Goal: Task Accomplishment & Management: Manage account settings

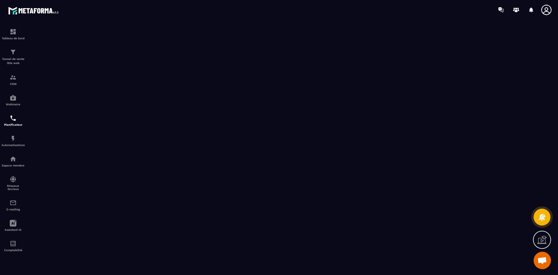
click at [545, 262] on span "Ouvrir le chat" at bounding box center [543, 261] width 10 height 8
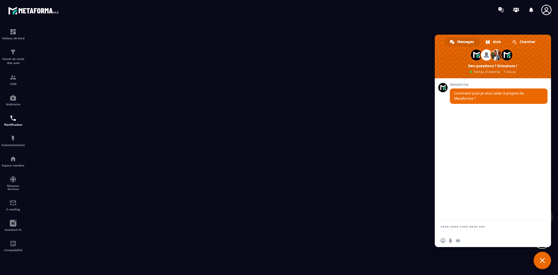
click at [465, 227] on textarea "Entrez votre message..." at bounding box center [487, 227] width 92 height 5
type textarea "******"
click at [541, 226] on span "Envoyer" at bounding box center [541, 227] width 4 height 4
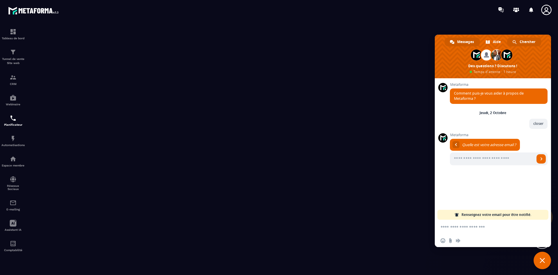
click at [534, 40] on span "Chercher" at bounding box center [528, 42] width 16 height 9
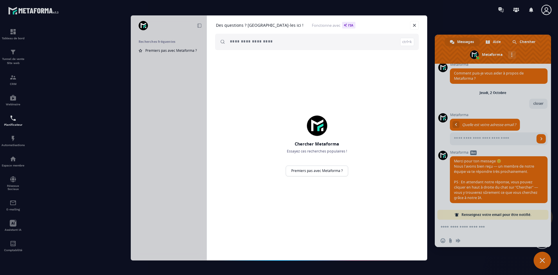
scroll to position [6, 0]
click at [476, 231] on div "Réduire Recherches fréquentes Premiers pas avec Metaforma ? Des questions ? [GE…" at bounding box center [279, 137] width 558 height 275
click at [458, 229] on div "Réduire Recherches fréquentes Premiers pas avec Metaforma ? Des questions ? [GE…" at bounding box center [279, 137] width 558 height 275
click at [416, 23] on link "Fermer" at bounding box center [414, 25] width 9 height 9
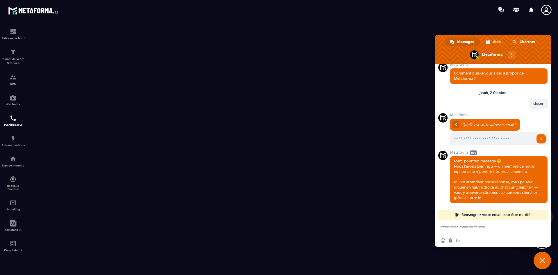
click at [545, 261] on span "Fermer le chat" at bounding box center [542, 260] width 5 height 5
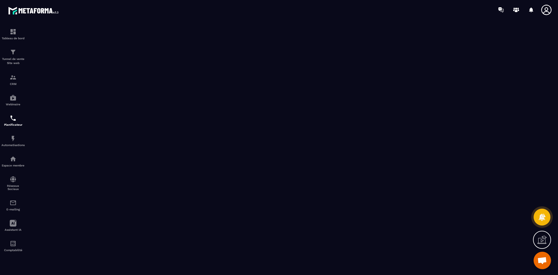
click at [543, 257] on span "Ouvrir le chat" at bounding box center [543, 261] width 10 height 8
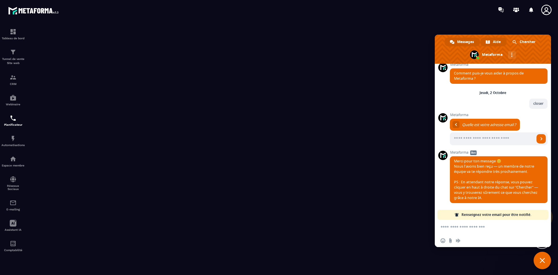
click at [490, 40] on span at bounding box center [488, 42] width 4 height 4
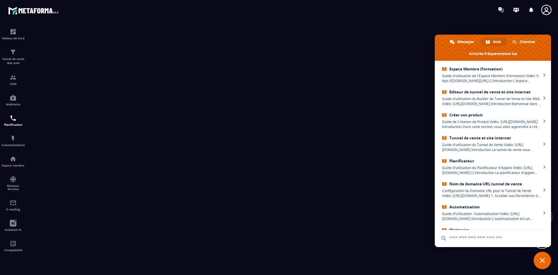
click at [475, 240] on input "text" at bounding box center [493, 238] width 109 height 16
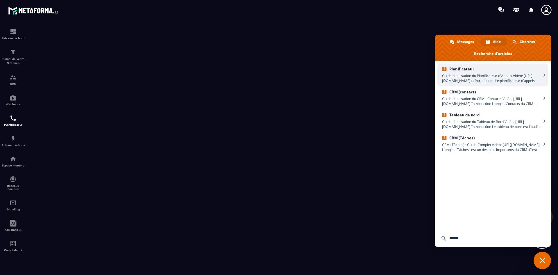
type input "******"
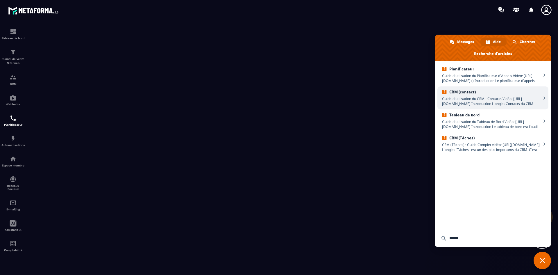
click at [479, 100] on span "Guide d'utilisation du CRM - Contacts Vidéo: [URL][DOMAIN_NAME] Introduction L’…" at bounding box center [491, 101] width 99 height 10
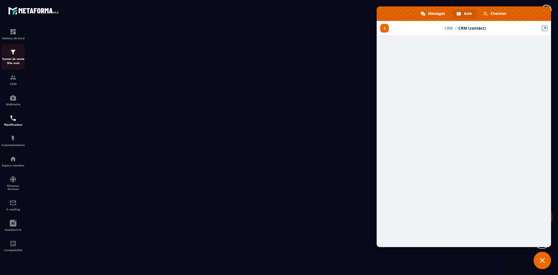
click at [12, 59] on p "Tunnel de vente Site web" at bounding box center [12, 61] width 23 height 8
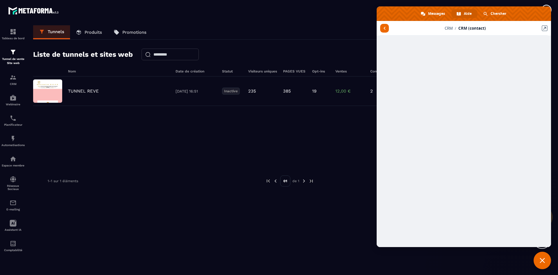
click at [544, 259] on span "Fermer le chat" at bounding box center [542, 260] width 5 height 5
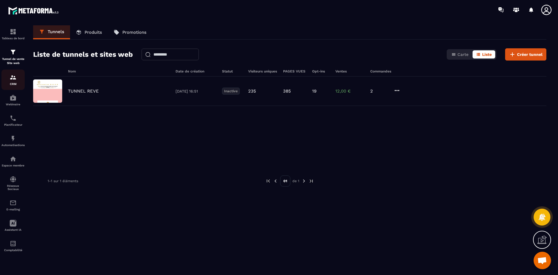
click at [15, 77] on img at bounding box center [13, 77] width 7 height 7
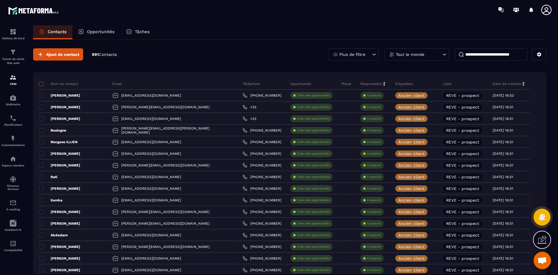
click at [41, 83] on span at bounding box center [41, 83] width 5 height 5
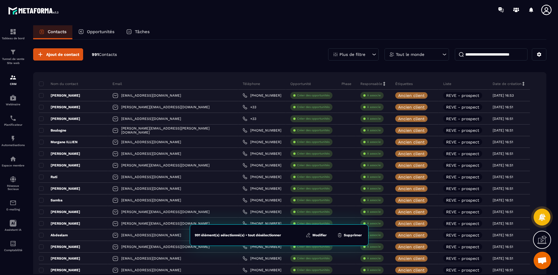
click at [321, 236] on button "Modifier" at bounding box center [316, 235] width 24 height 6
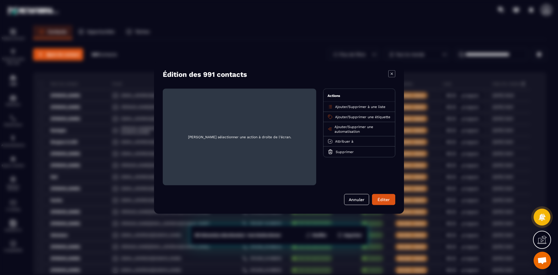
click at [348, 143] on span "Attribuer à" at bounding box center [344, 141] width 18 height 4
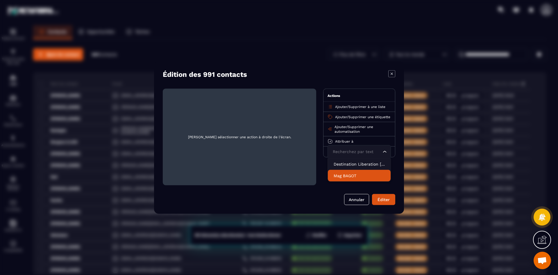
click at [346, 178] on p "Mag BAGOT" at bounding box center [359, 175] width 51 height 6
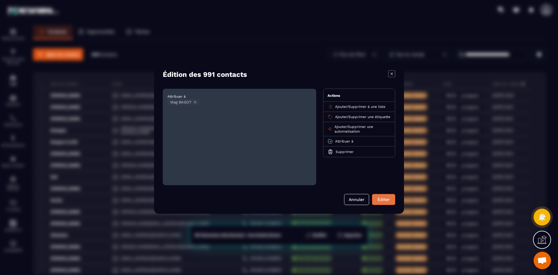
click at [380, 198] on button "Éditer" at bounding box center [383, 199] width 23 height 11
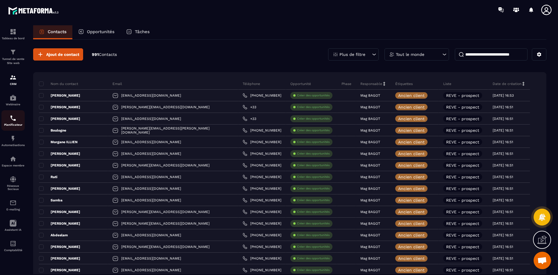
click at [11, 120] on img at bounding box center [13, 118] width 7 height 7
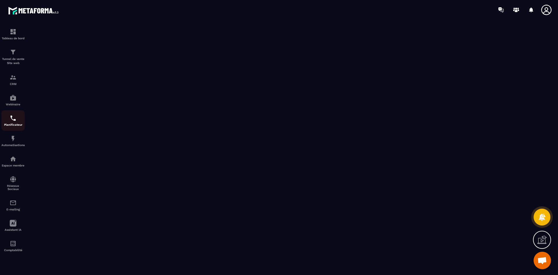
click at [13, 118] on img at bounding box center [13, 118] width 7 height 7
